Goal: Information Seeking & Learning: Check status

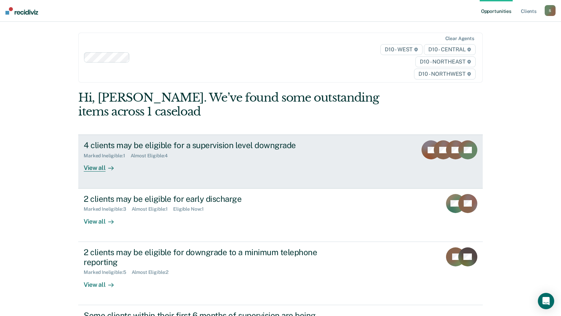
click at [143, 172] on div "4 clients may be eligible for a supervision level downgrade Marked Ineligible :…" at bounding box center [211, 156] width 255 height 31
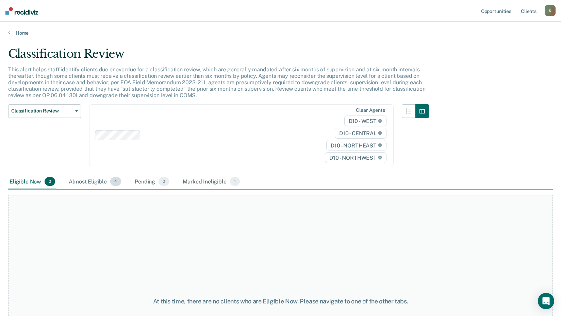
click at [94, 184] on div "Almost Eligible 4" at bounding box center [94, 182] width 55 height 15
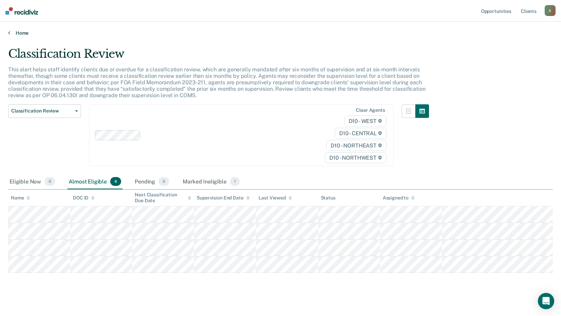
click at [15, 31] on link "Home" at bounding box center [280, 33] width 545 height 6
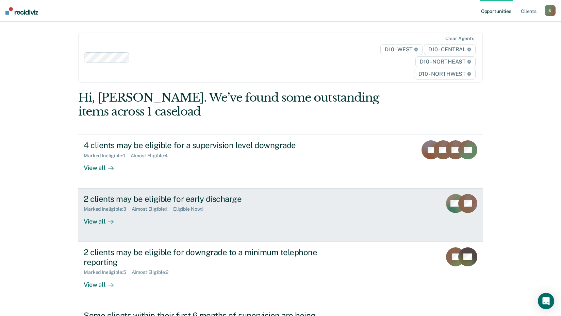
click at [184, 229] on link "2 clients may be eligible for early discharge Marked Ineligible : 3 Almost Elig…" at bounding box center [280, 215] width 405 height 53
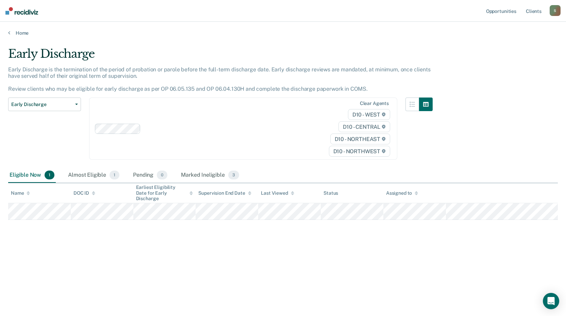
click at [92, 167] on div "Early Discharge Classification Review Early Discharge Minimum Telephone Reporti…" at bounding box center [220, 133] width 425 height 70
click at [94, 174] on div "Almost Eligible 1" at bounding box center [94, 175] width 54 height 15
click at [37, 176] on div "Eligible Now 1" at bounding box center [32, 175] width 48 height 15
click at [19, 30] on div "Home" at bounding box center [283, 29] width 566 height 14
click at [17, 32] on link "Home" at bounding box center [283, 33] width 550 height 6
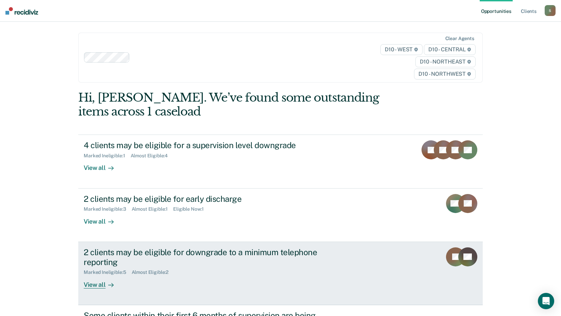
click at [214, 278] on div "2 clients may be eligible for downgrade to a minimum telephone reporting Marked…" at bounding box center [211, 268] width 255 height 41
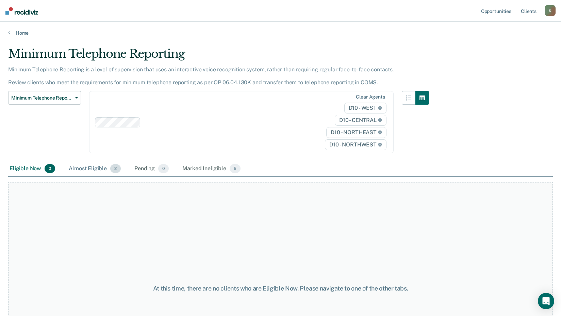
click at [93, 165] on div "Almost Eligible 2" at bounding box center [94, 169] width 55 height 15
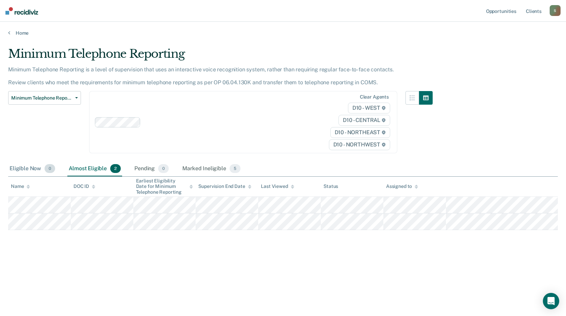
click at [29, 167] on div "Eligible Now 0" at bounding box center [32, 169] width 48 height 15
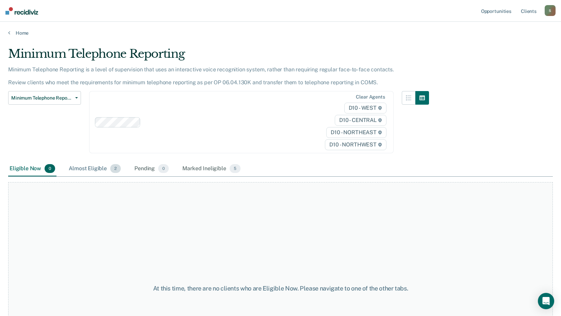
click at [78, 167] on div "Almost Eligible 2" at bounding box center [94, 169] width 55 height 15
